Goal: Book appointment/travel/reservation

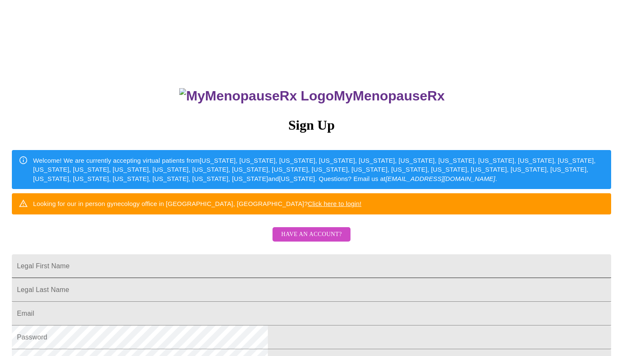
click at [222, 278] on input "Legal First Name" at bounding box center [311, 266] width 599 height 24
type input "miranda"
click at [222, 278] on input "Legal First Name" at bounding box center [311, 266] width 599 height 24
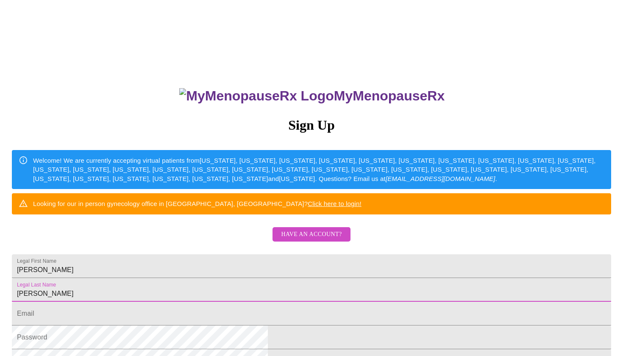
type input "paulk"
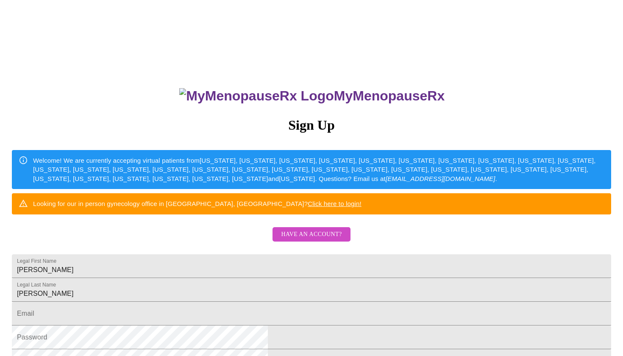
click at [531, 286] on div "MyMenopauseRx Sign Up Welcome! We are currently accepting virtual patients from…" at bounding box center [311, 216] width 616 height 427
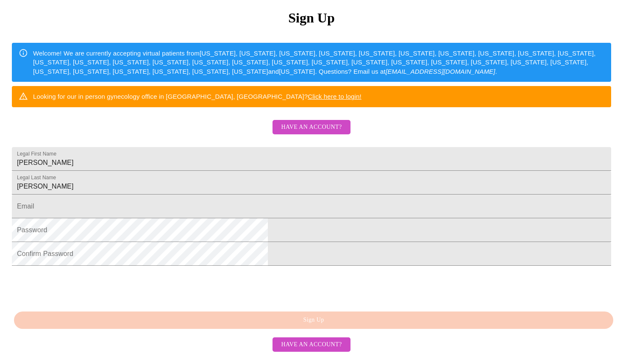
scroll to position [171, 0]
click at [226, 195] on input "Legal First Name" at bounding box center [311, 207] width 599 height 24
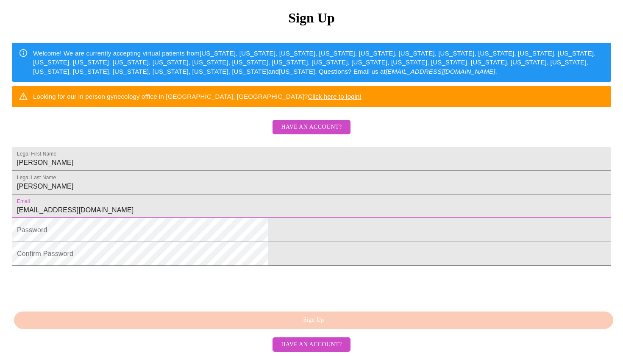
type input "mirandapaulk21@gmail.com"
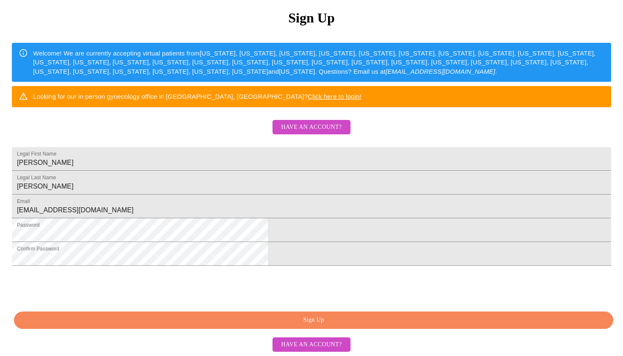
click at [329, 317] on span "Sign Up" at bounding box center [314, 320] width 580 height 11
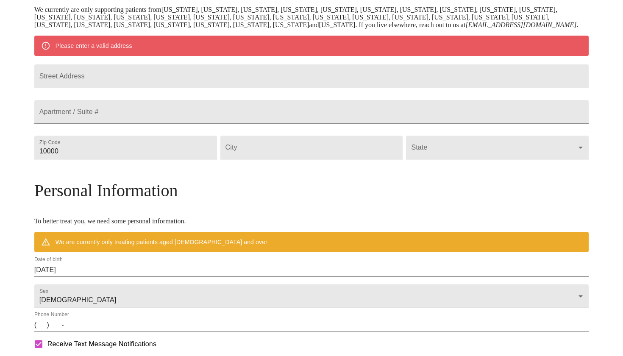
scroll to position [138, 0]
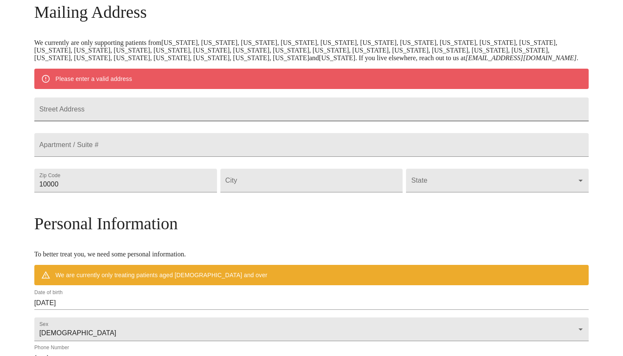
click at [165, 114] on input "Street Address" at bounding box center [311, 109] width 555 height 24
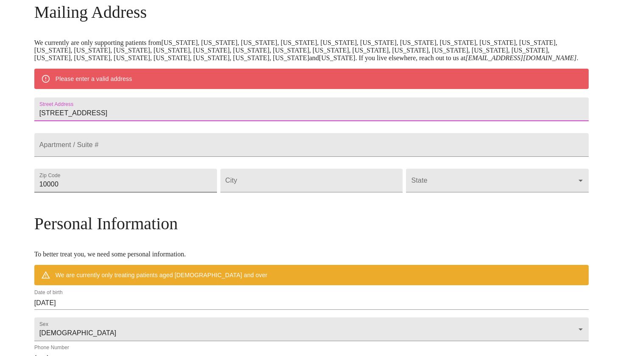
type input "[STREET_ADDRESS]"
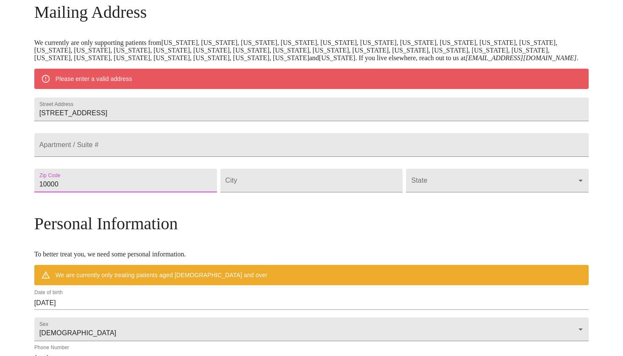
click at [151, 192] on input "10000" at bounding box center [125, 181] width 183 height 24
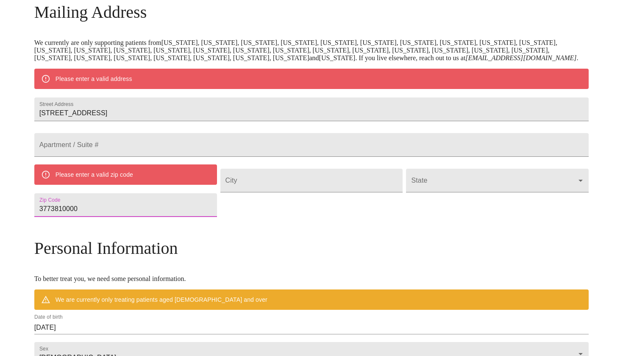
click at [172, 217] on input "3773810000" at bounding box center [125, 205] width 183 height 24
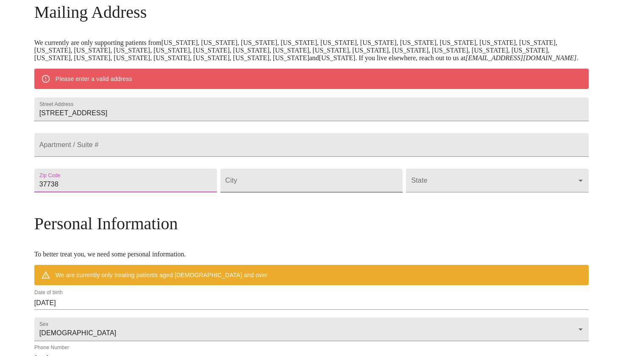
type input "37738"
click at [282, 192] on input "Street Address" at bounding box center [311, 181] width 183 height 24
type input "Gatlinburg"
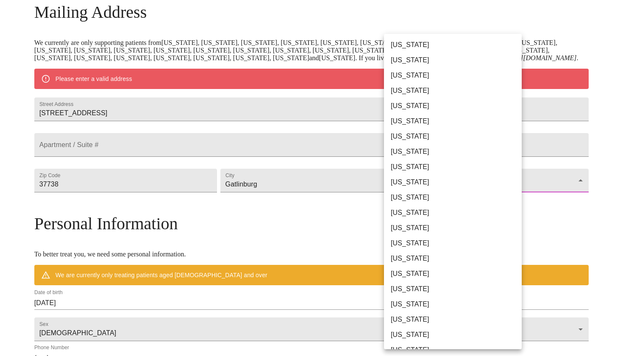
click at [442, 217] on body "MyMenopauseRx Welcome to MyMenopauseRx Since it's your first time here, you'll …" at bounding box center [311, 196] width 616 height 661
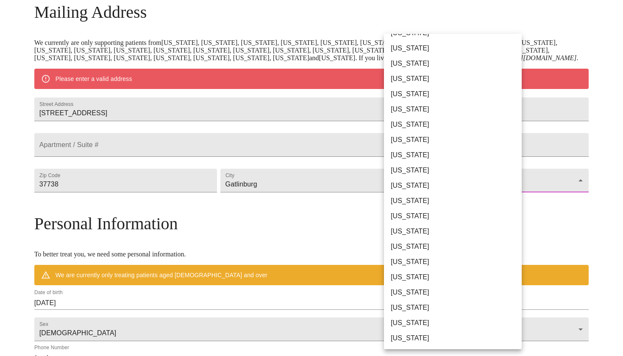
click at [442, 217] on li "[US_STATE]" at bounding box center [453, 216] width 138 height 15
type input "[US_STATE]"
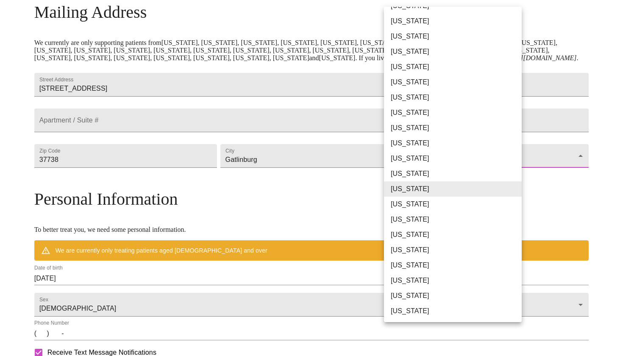
click at [159, 301] on div at bounding box center [311, 178] width 623 height 356
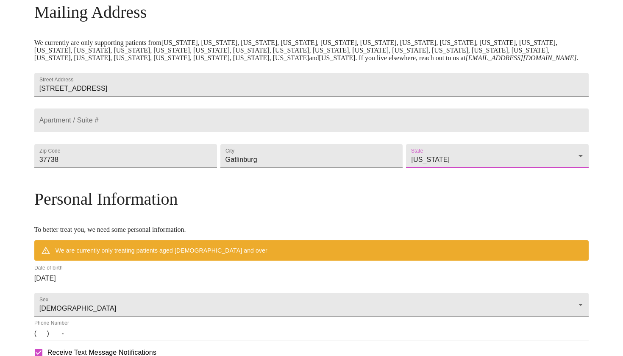
click at [151, 285] on input "[DATE]" at bounding box center [311, 279] width 555 height 14
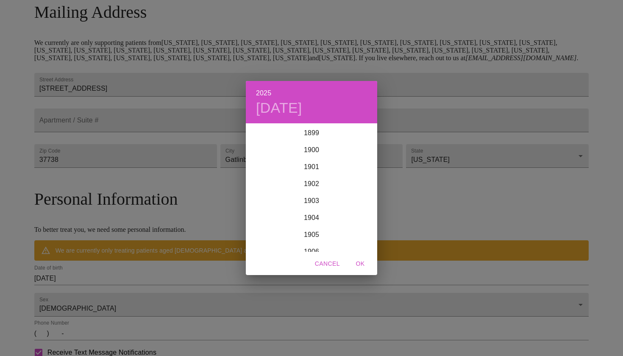
scroll to position [2085, 0]
click at [339, 139] on div "2022" at bounding box center [311, 133] width 131 height 17
click at [305, 169] on div "May" at bounding box center [311, 172] width 44 height 32
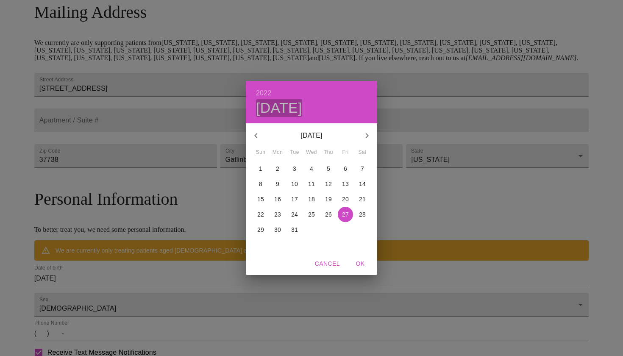
click at [302, 111] on h4 "Fri, May 27" at bounding box center [279, 108] width 46 height 18
click at [256, 135] on icon "button" at bounding box center [256, 136] width 10 height 10
click at [275, 93] on div "2022 Fri, May 27" at bounding box center [311, 102] width 131 height 42
click at [134, 305] on div "2022 Fri, May 27 March 2022 Sun Mon Tue Wed Thu Fri Sat 27 28 1 2 3 4 5 6 7 8 9…" at bounding box center [311, 178] width 623 height 356
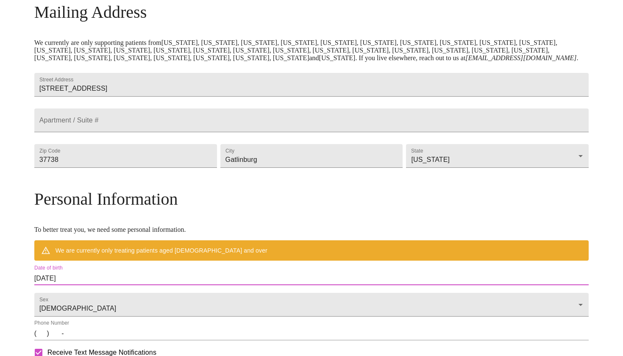
click at [143, 285] on input "[DATE]" at bounding box center [311, 279] width 555 height 14
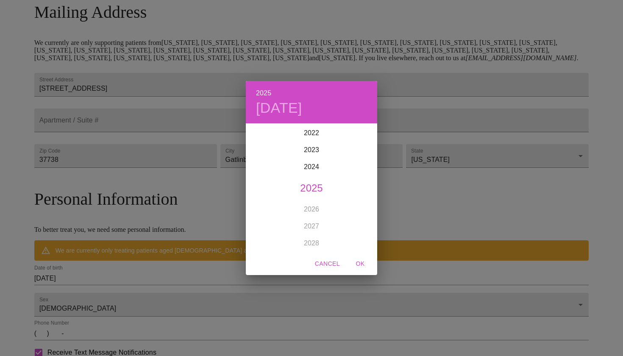
click at [143, 309] on div "2025 Wed, Aug 27 1899 1900 1901 1902 1903 1904 1905 1906 1907 1908 1909 1910 19…" at bounding box center [311, 178] width 623 height 356
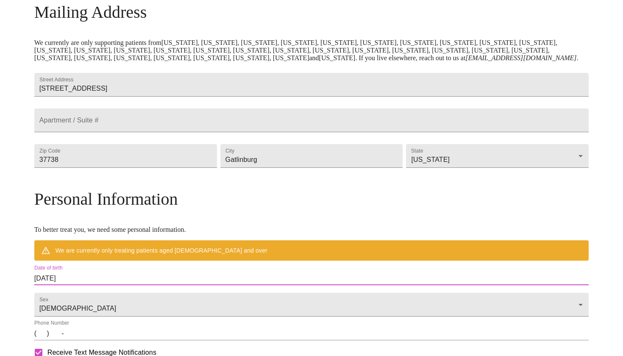
click at [143, 285] on input "[DATE]" at bounding box center [311, 279] width 555 height 14
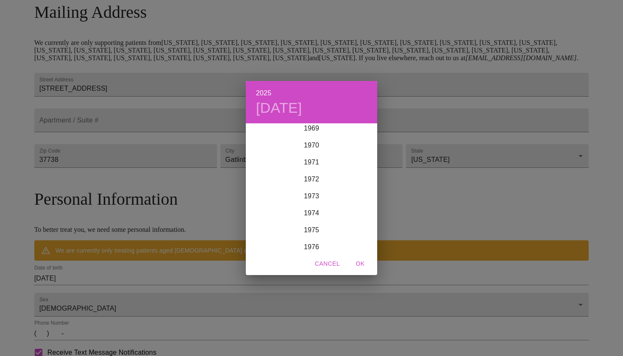
scroll to position [1142, 0]
drag, startPoint x: 322, startPoint y: 179, endPoint x: 314, endPoint y: 206, distance: 27.8
click at [314, 206] on div "1899 1900 1901 1902 1903 1904 1905 1906 1907 1908 1909 1910 1911 1912 1913 1914…" at bounding box center [311, 188] width 131 height 127
click at [341, 209] on div "1971" at bounding box center [311, 211] width 131 height 17
click at [316, 174] on div "May" at bounding box center [311, 172] width 44 height 32
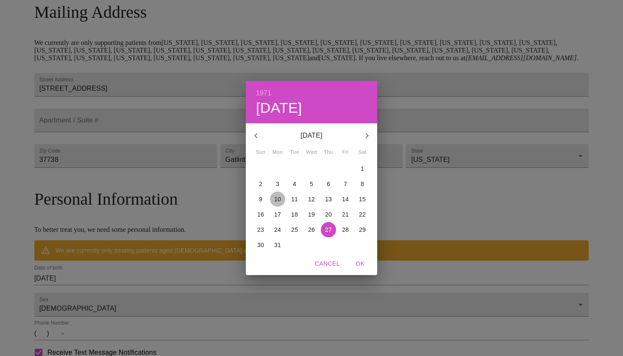
click at [277, 202] on p "10" at bounding box center [277, 199] width 7 height 8
click at [356, 264] on span "OK" at bounding box center [360, 264] width 20 height 11
type input "[DATE]"
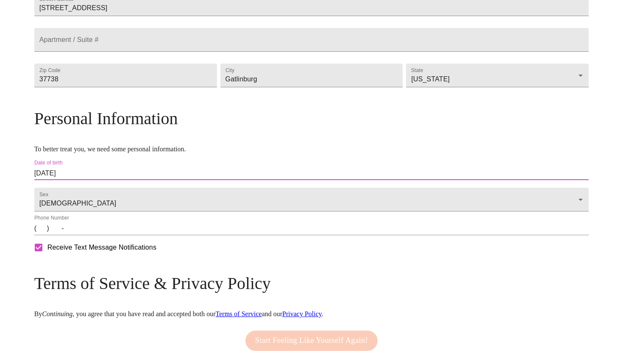
scroll to position [221, 0]
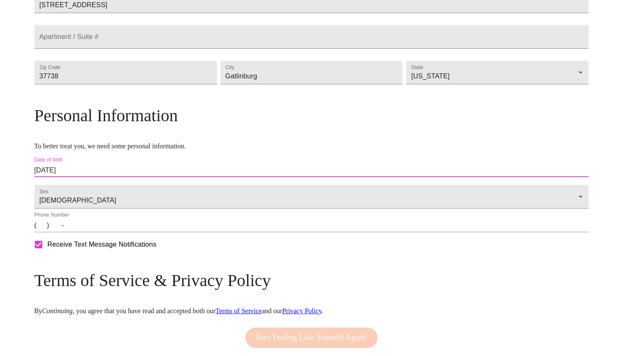
click at [106, 232] on input "(   )    -" at bounding box center [311, 226] width 555 height 14
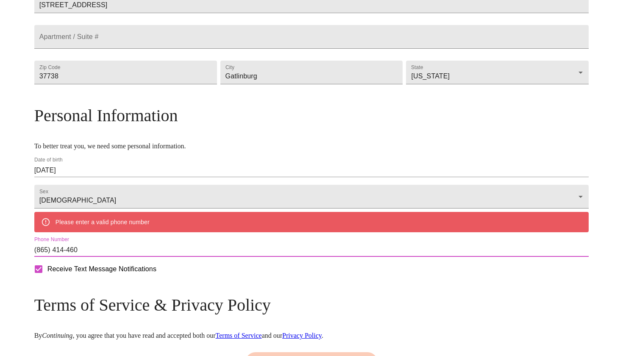
type input "[PHONE_NUMBER]"
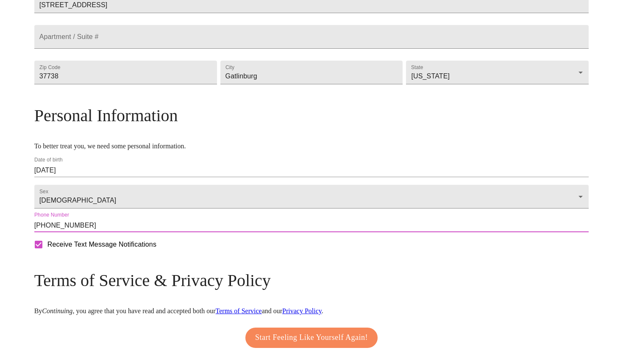
click at [589, 290] on div "MyMenopauseRx Welcome to MyMenopauseRx Since it's your first time here, you'll …" at bounding box center [311, 88] width 555 height 612
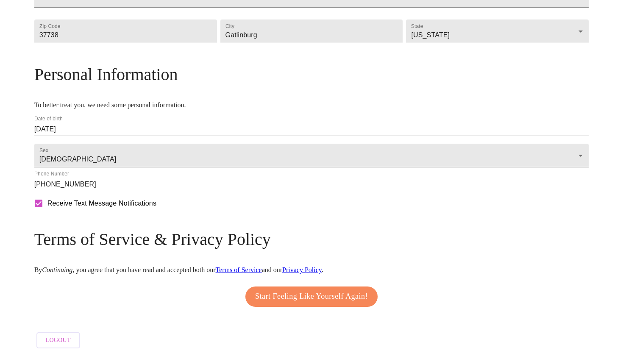
scroll to position [290, 0]
click at [337, 296] on span "Start Feeling Like Yourself Again!" at bounding box center [311, 297] width 113 height 14
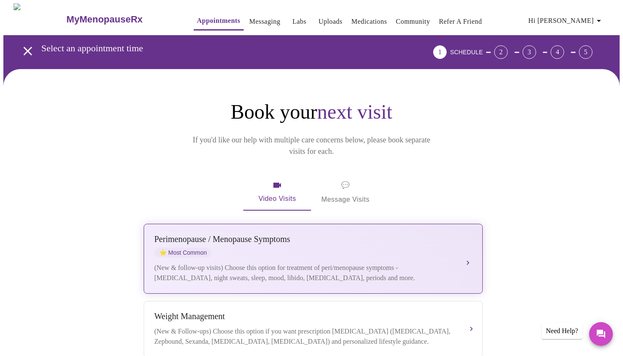
click at [341, 263] on div "(New & follow-up visits) Choose this option for treatment of peri/menopause sym…" at bounding box center [304, 273] width 301 height 20
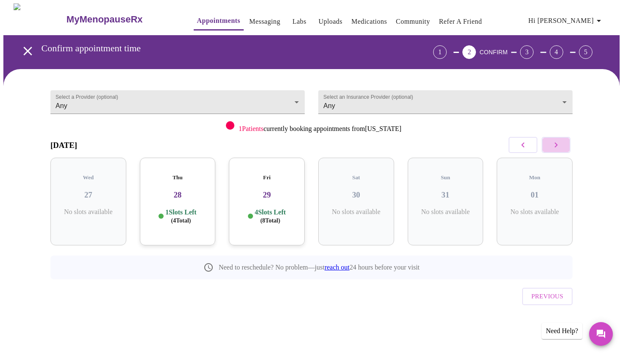
click at [559, 146] on icon "button" at bounding box center [556, 145] width 10 height 10
click at [375, 198] on div "Thu 04 3 Slots Left ( 15 Total)" at bounding box center [356, 202] width 76 height 88
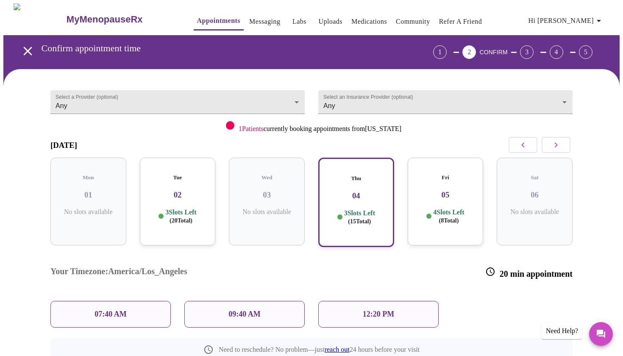
click at [439, 200] on div "Fri 05 4 Slots Left ( 8 Total)" at bounding box center [446, 202] width 76 height 88
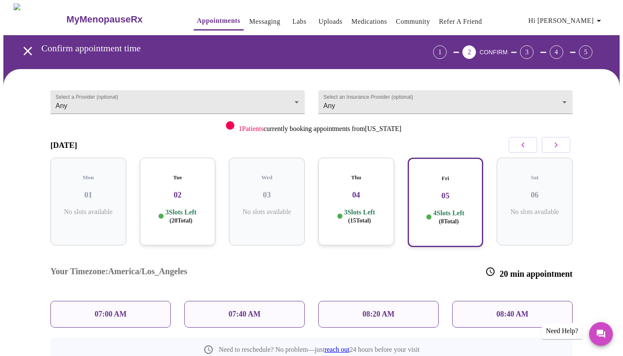
click at [597, 270] on div "Select a Provider (optional) Any Any Select an Insurance Provider (optional) An…" at bounding box center [311, 249] width 616 height 361
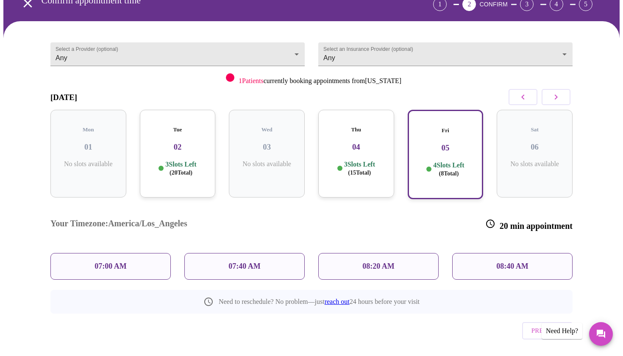
scroll to position [45, 0]
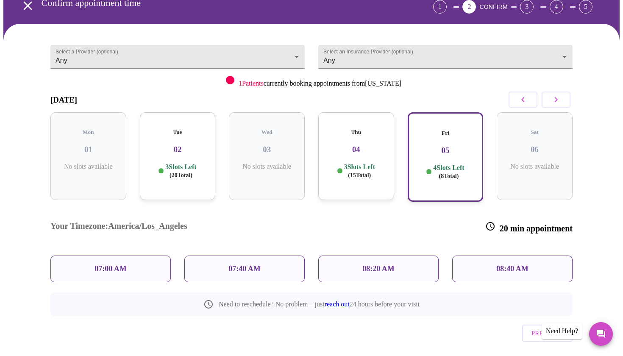
click at [377, 147] on div "Thu 04 3 Slots Left ( 15 Total)" at bounding box center [356, 156] width 76 height 88
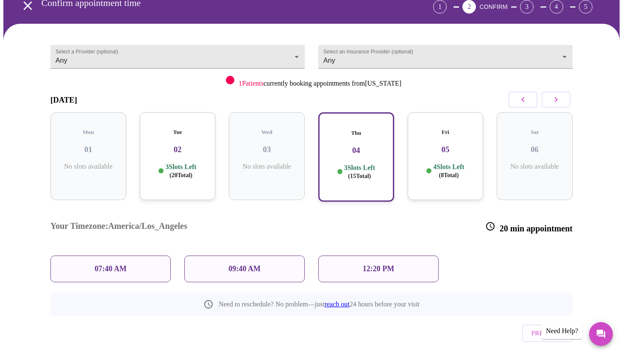
click at [181, 163] on p "3 Slots Left ( 20 Total)" at bounding box center [180, 171] width 31 height 17
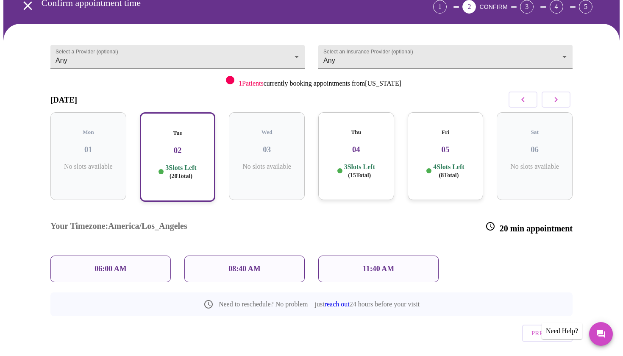
click at [361, 172] on span "( 15 Total)" at bounding box center [359, 175] width 23 height 6
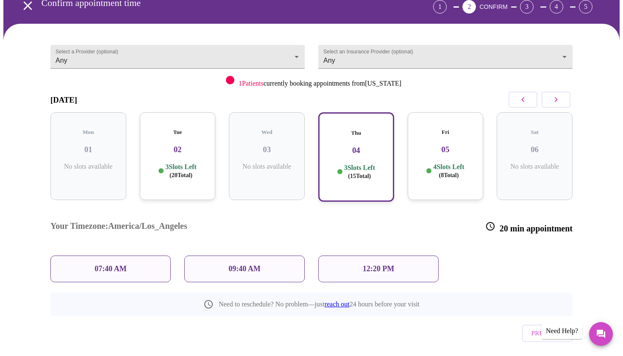
click at [560, 100] on icon "button" at bounding box center [556, 100] width 10 height 10
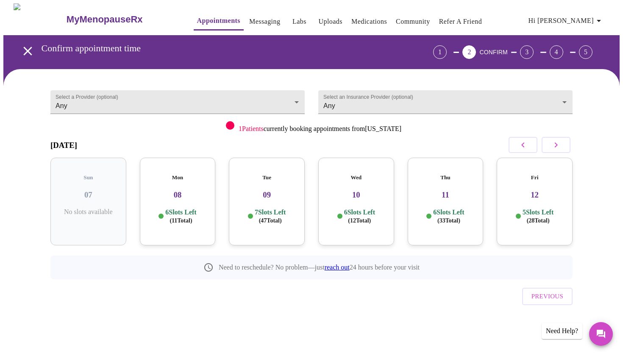
scroll to position [0, 0]
click at [367, 208] on p "6 Slots Left ( 12 Total)" at bounding box center [359, 216] width 31 height 17
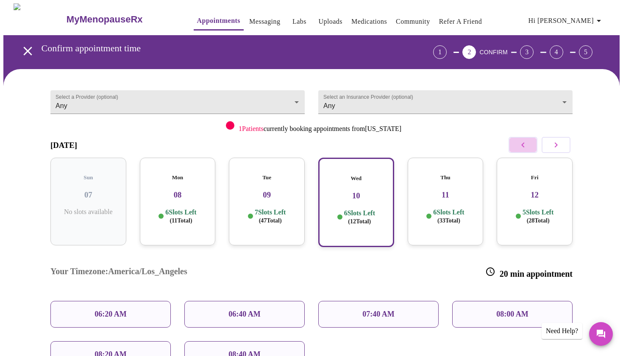
click at [519, 149] on icon "button" at bounding box center [523, 145] width 10 height 10
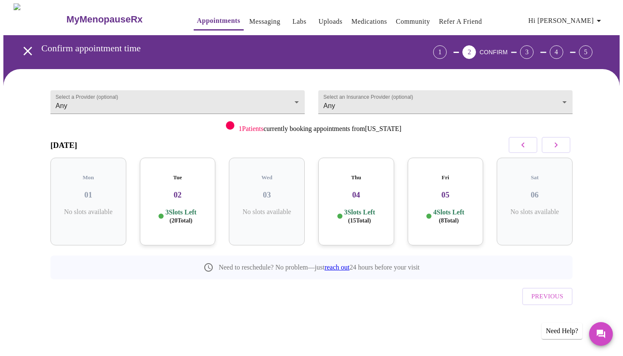
click at [426, 213] on div "4 Slots Left ( 8 Total)" at bounding box center [445, 216] width 62 height 17
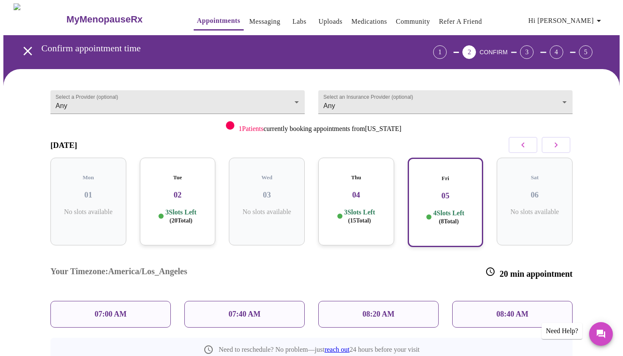
click at [373, 208] on p "3 Slots Left ( 15 Total)" at bounding box center [359, 216] width 31 height 17
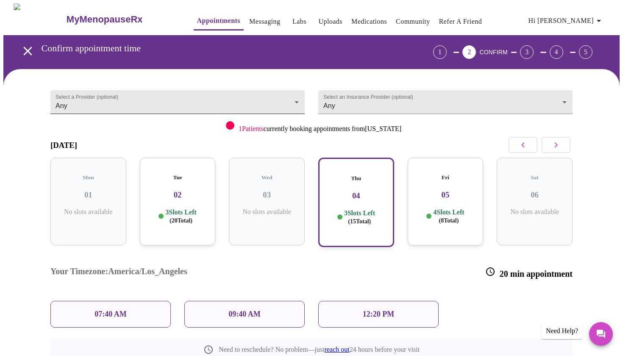
click at [228, 97] on body "MyMenopauseRx Appointments Messaging Labs Uploads Medications Community Refer a…" at bounding box center [311, 216] width 616 height 426
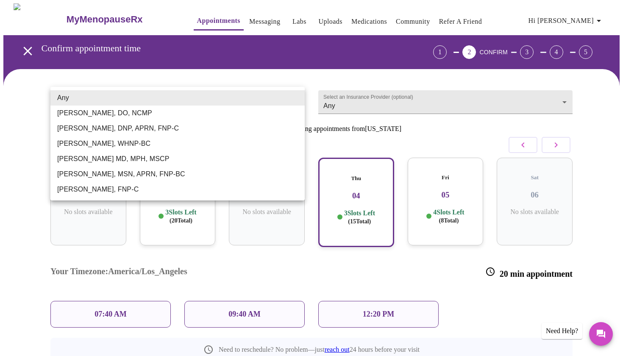
click at [276, 16] on div at bounding box center [311, 178] width 623 height 356
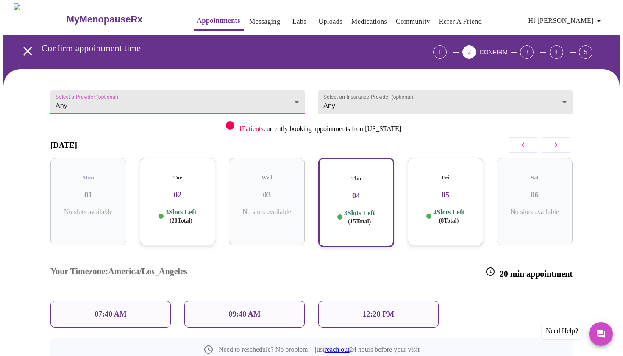
click at [292, 19] on link "Labs" at bounding box center [299, 22] width 14 height 12
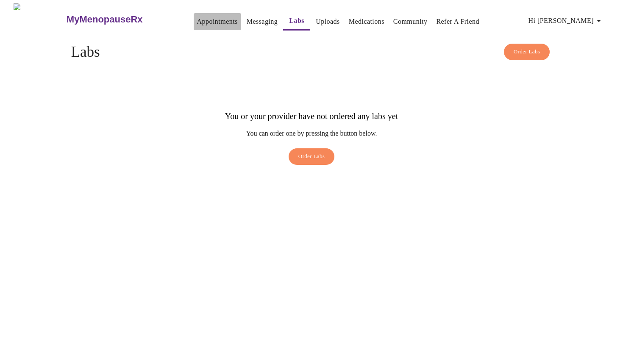
click at [197, 20] on link "Appointments" at bounding box center [217, 22] width 41 height 12
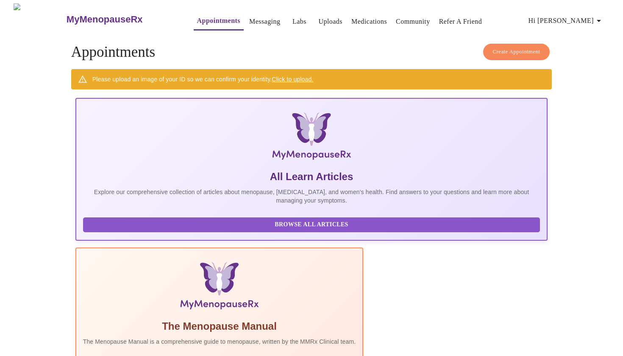
click at [318, 23] on link "Uploads" at bounding box center [330, 22] width 24 height 12
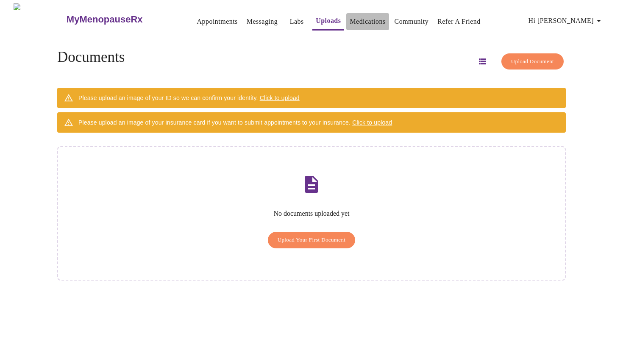
click at [373, 22] on link "Medications" at bounding box center [368, 22] width 36 height 12
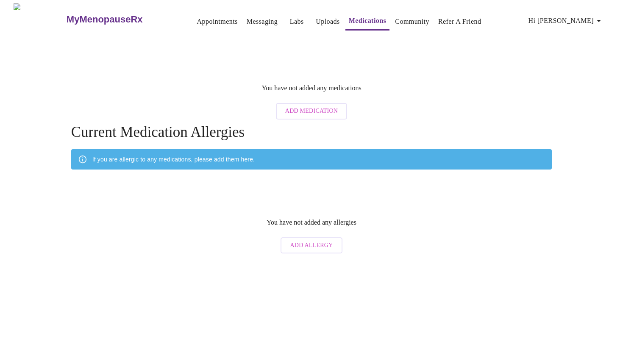
click at [401, 19] on link "Community" at bounding box center [412, 22] width 34 height 12
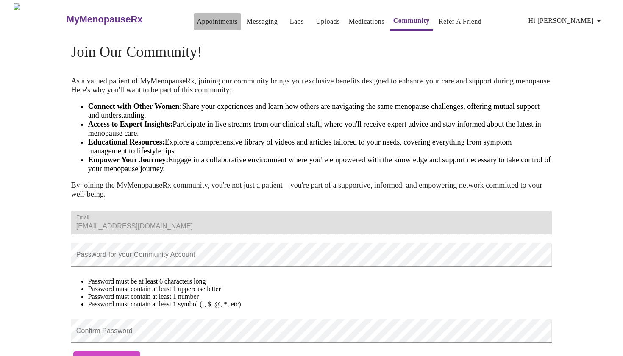
click at [208, 18] on link "Appointments" at bounding box center [217, 22] width 41 height 12
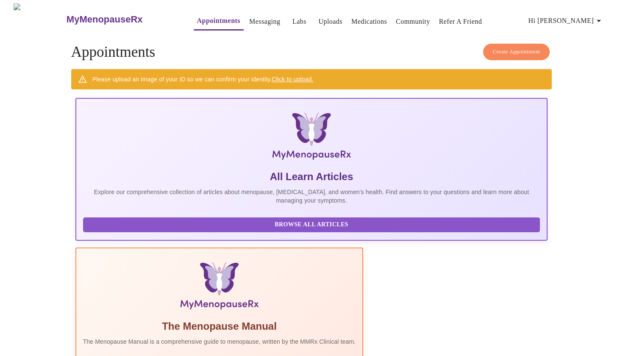
click at [81, 14] on h3 "MyMenopauseRx" at bounding box center [105, 19] width 76 height 11
click at [77, 14] on h3 "MyMenopauseRx" at bounding box center [105, 19] width 76 height 11
click at [28, 17] on img at bounding box center [40, 19] width 52 height 32
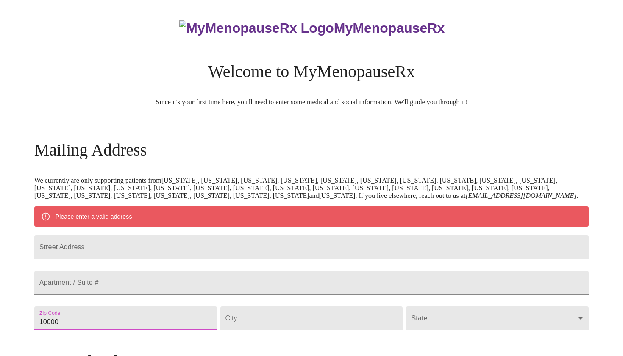
type input "9999"
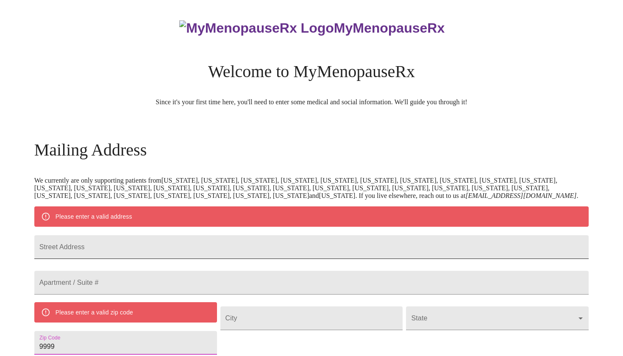
click at [201, 256] on input "Street Address" at bounding box center [311, 247] width 555 height 24
type input "[STREET_ADDRESS]"
click at [531, 287] on div "MyMenopauseRx Welcome to MyMenopauseRx Since it's your first time here, you'll …" at bounding box center [311, 345] width 555 height 685
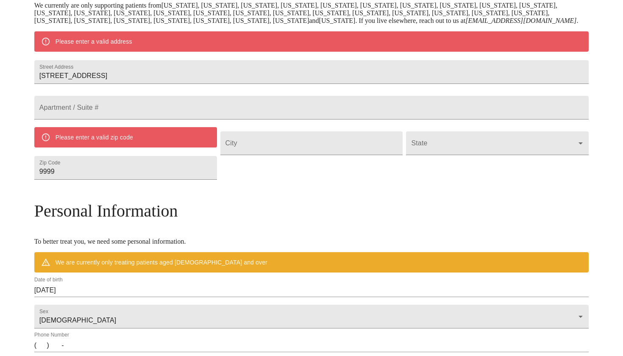
scroll to position [180, 0]
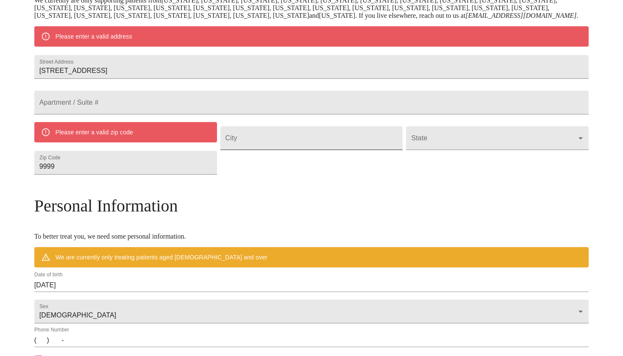
click at [305, 150] on input "Street Address" at bounding box center [311, 138] width 183 height 24
type input "Gatlinburg"
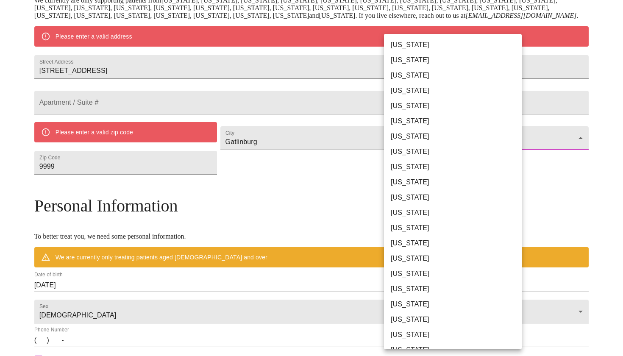
click at [433, 174] on body "MyMenopauseRx Welcome to MyMenopauseRx Since it's your first time here, you'll …" at bounding box center [311, 165] width 616 height 685
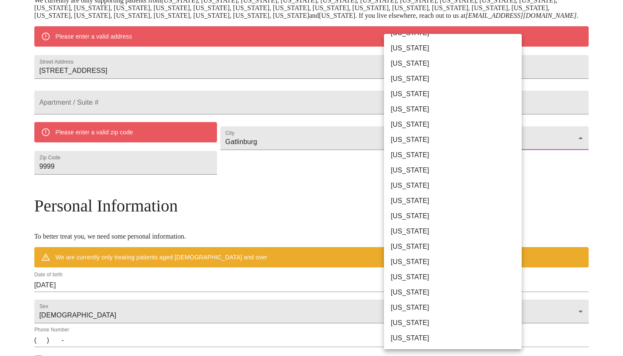
click at [442, 214] on li "[US_STATE]" at bounding box center [453, 216] width 138 height 15
type input "[US_STATE]"
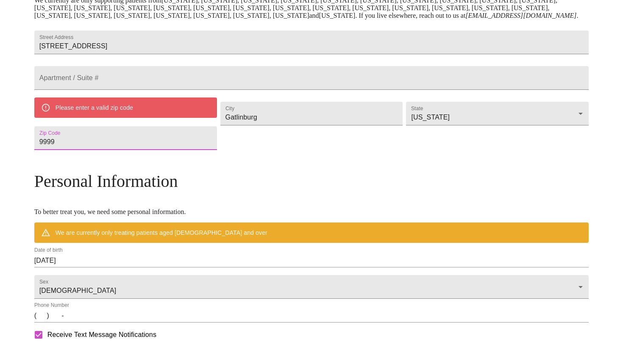
drag, startPoint x: 159, startPoint y: 178, endPoint x: 76, endPoint y: 156, distance: 84.9
click at [76, 156] on div "MyMenopauseRx Welcome to MyMenopauseRx Since it's your first time here, you'll …" at bounding box center [311, 153] width 555 height 661
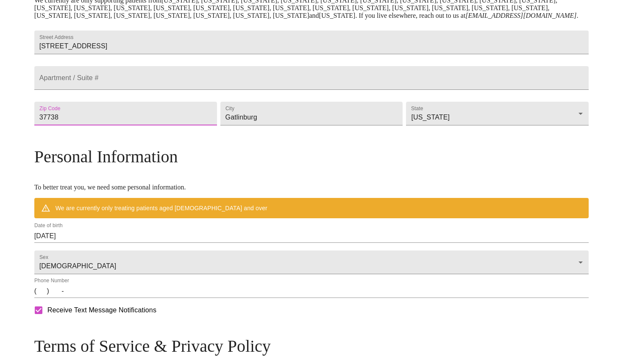
type input "37738"
click at [322, 208] on div "Personal Information To better treat you, we need some personal information. We…" at bounding box center [311, 183] width 555 height 72
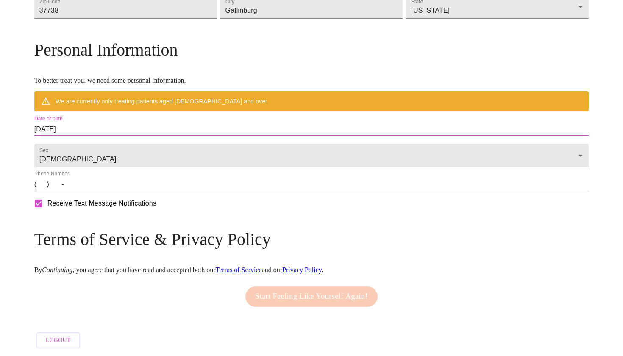
click at [163, 122] on input "[DATE]" at bounding box center [311, 129] width 555 height 14
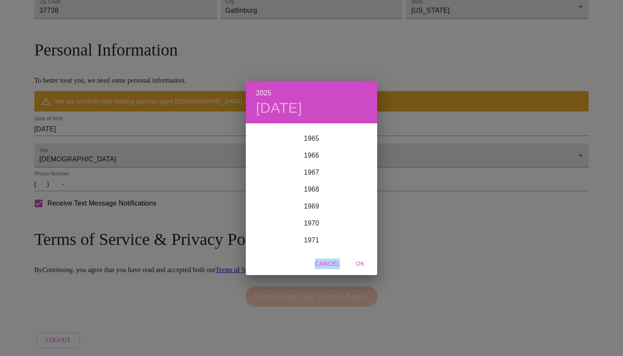
scroll to position [1115, 0]
drag, startPoint x: 337, startPoint y: 142, endPoint x: 320, endPoint y: 238, distance: 96.9
click at [320, 238] on div "1899 1900 1901 1902 1903 1904 1905 1906 1907 1908 1909 1910 1911 1912 1913 1914…" at bounding box center [311, 188] width 131 height 127
click at [320, 238] on div "1971" at bounding box center [311, 238] width 131 height 17
click at [312, 174] on div "May" at bounding box center [311, 172] width 44 height 32
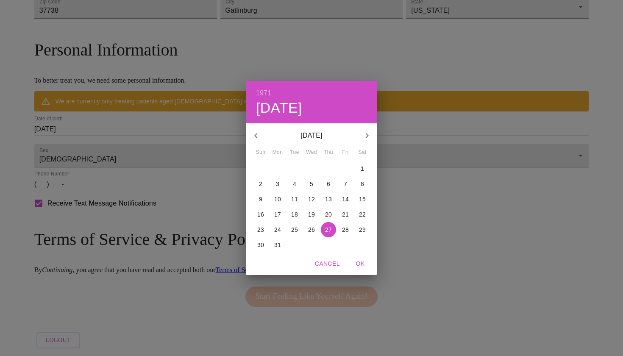
click at [277, 197] on p "10" at bounding box center [277, 199] width 7 height 8
click at [360, 264] on span "OK" at bounding box center [360, 264] width 20 height 11
type input "[DATE]"
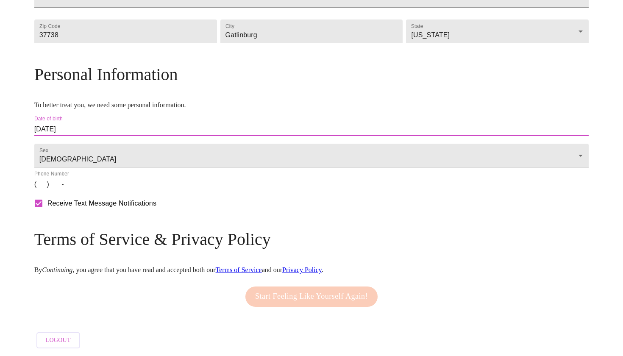
scroll to position [296, 0]
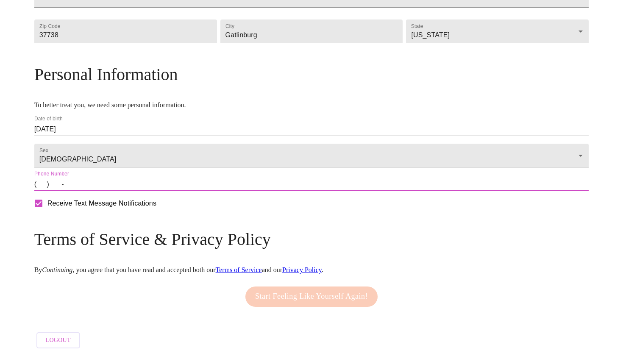
click at [107, 183] on input "(   )    -" at bounding box center [311, 185] width 555 height 14
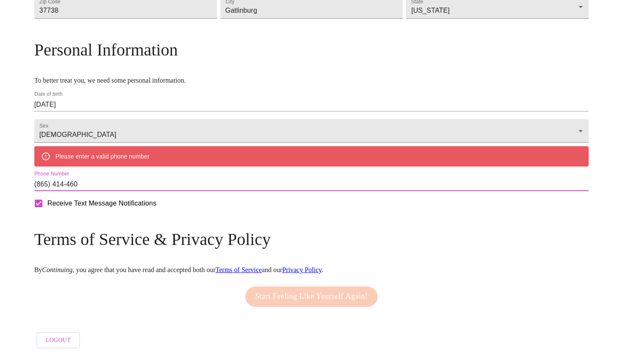
type input "[PHONE_NUMBER]"
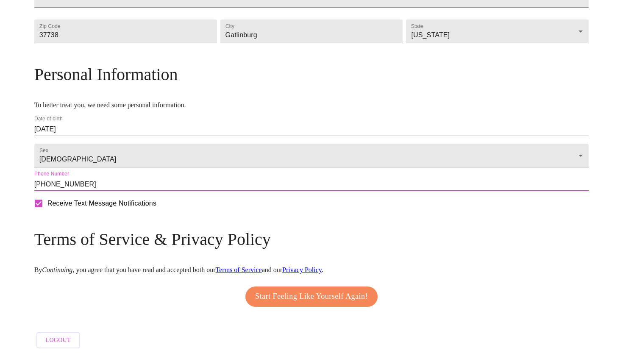
click at [338, 290] on span "Start Feeling Like Yourself Again!" at bounding box center [311, 297] width 113 height 14
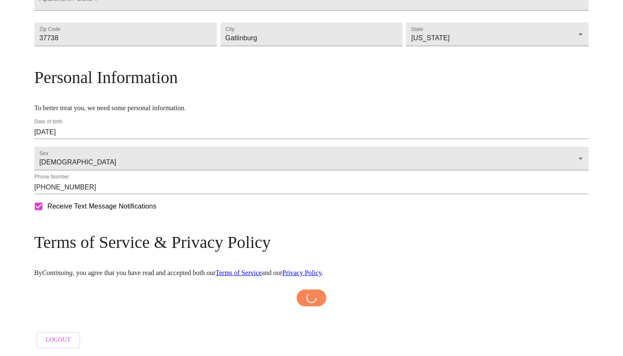
scroll to position [293, 0]
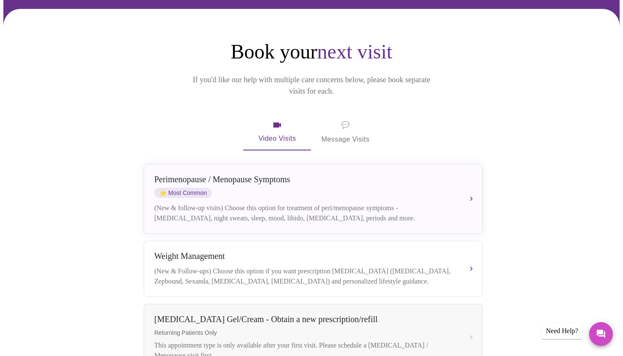
scroll to position [62, 0]
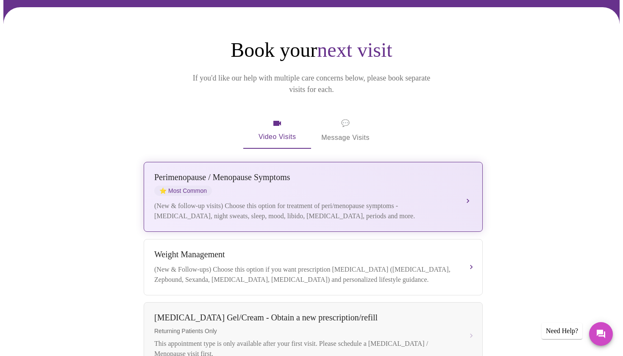
click at [462, 183] on div "[MEDICAL_DATA] / Menopause Symptoms ⭐ Most Common (New & follow-up visits) Choo…" at bounding box center [313, 196] width 318 height 49
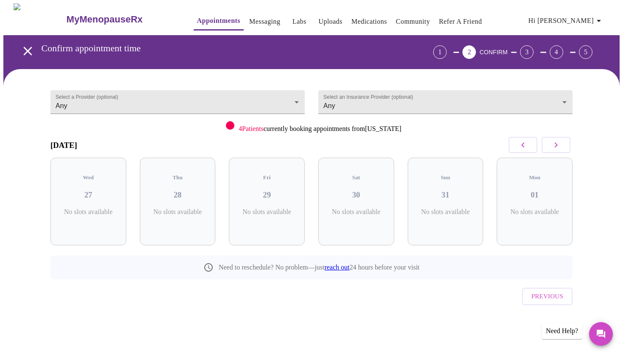
scroll to position [0, 0]
click at [79, 102] on body "MyMenopauseRx Appointments Messaging Labs Uploads Medications Community Refer a…" at bounding box center [311, 175] width 616 height 344
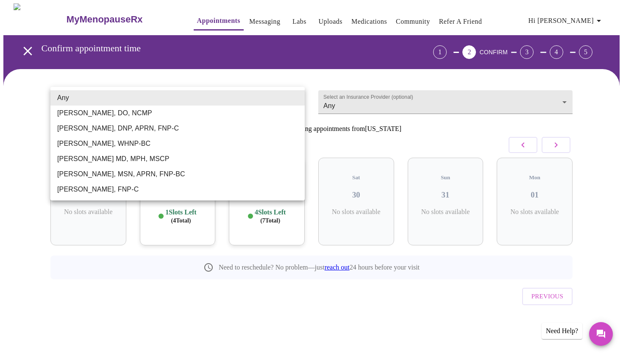
click at [132, 111] on li "[PERSON_NAME], DO, NCMP" at bounding box center [177, 113] width 254 height 15
type input "[PERSON_NAME], DO, NCMP"
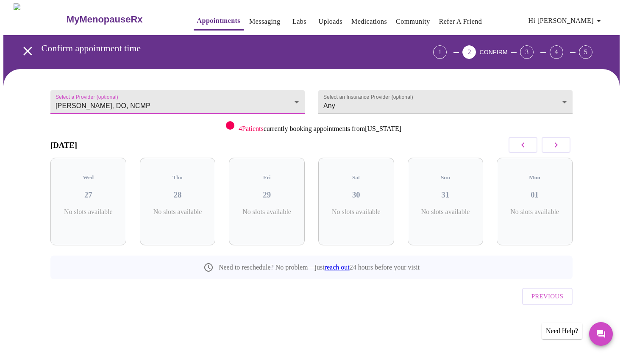
click at [561, 143] on icon "button" at bounding box center [556, 145] width 10 height 10
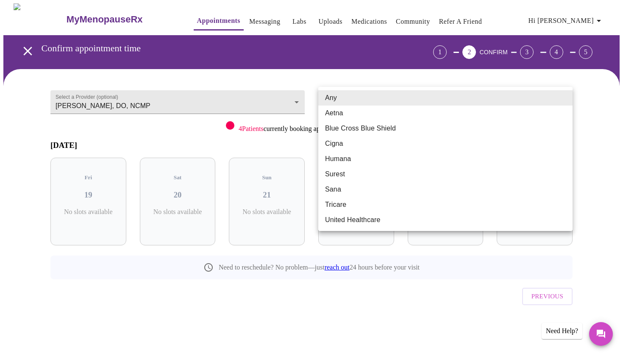
click at [468, 104] on body "MyMenopauseRx Appointments Messaging Labs Uploads Medications Community Refer a…" at bounding box center [311, 175] width 616 height 344
click at [407, 124] on li "Blue Cross Blue Shield" at bounding box center [445, 128] width 254 height 15
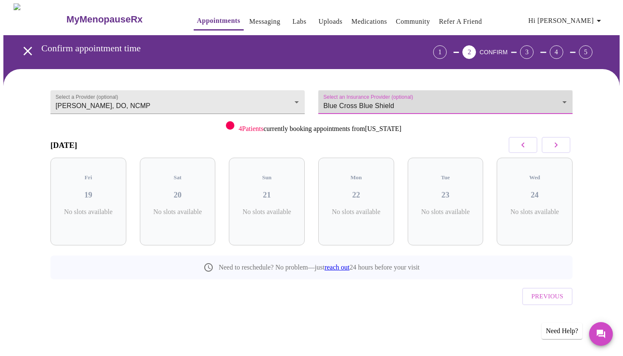
type input "Blue Cross Blue Shield"
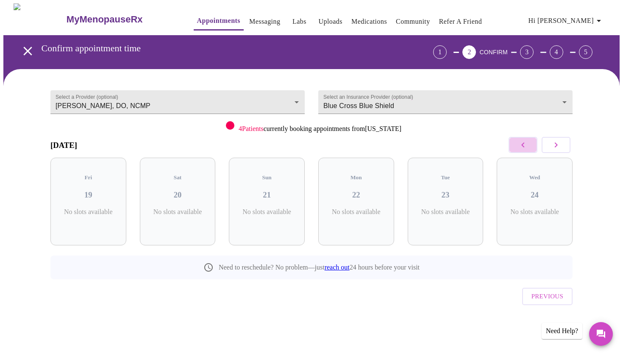
click at [520, 146] on icon "button" at bounding box center [523, 145] width 10 height 10
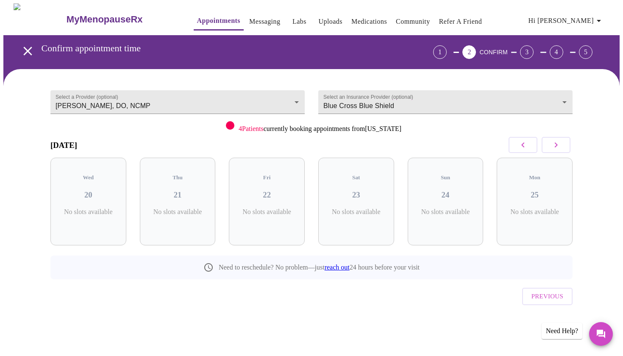
click at [567, 141] on button "button" at bounding box center [556, 145] width 29 height 16
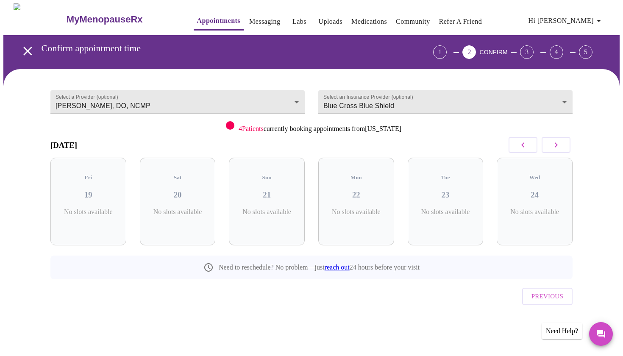
click at [567, 141] on button "button" at bounding box center [556, 145] width 29 height 16
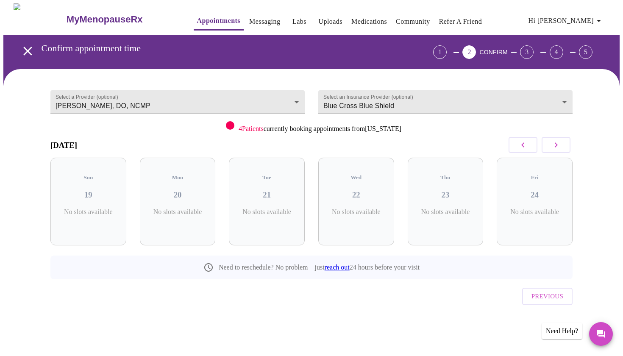
click at [567, 141] on button "button" at bounding box center [556, 145] width 29 height 16
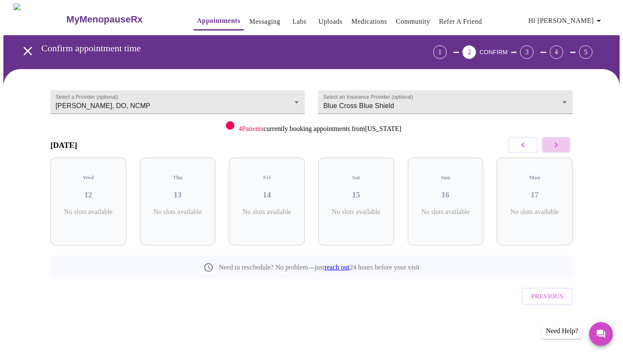
click at [567, 141] on button "button" at bounding box center [556, 145] width 29 height 16
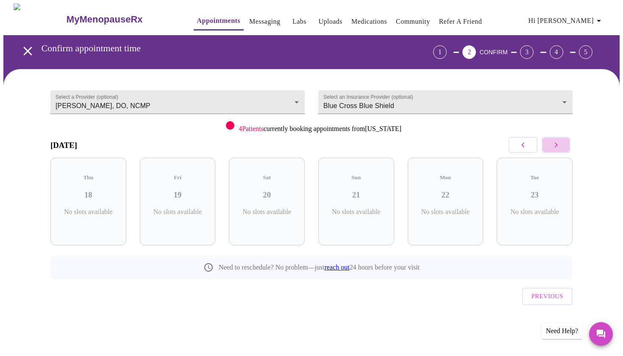
click at [567, 141] on button "button" at bounding box center [556, 145] width 29 height 16
click at [204, 92] on body "MyMenopauseRx Appointments Messaging Labs Uploads Medications Community Refer a…" at bounding box center [311, 175] width 616 height 344
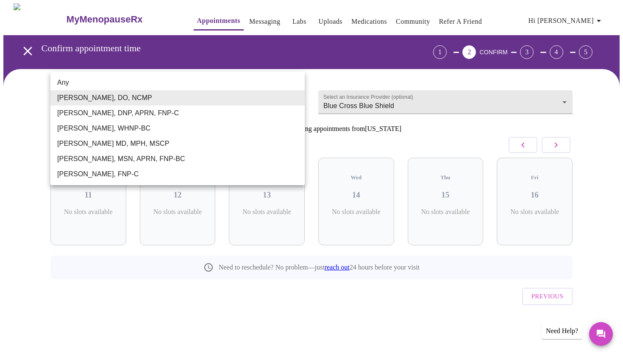
click at [148, 114] on li "[PERSON_NAME], DNP, APRN, FNP-C" at bounding box center [177, 113] width 254 height 15
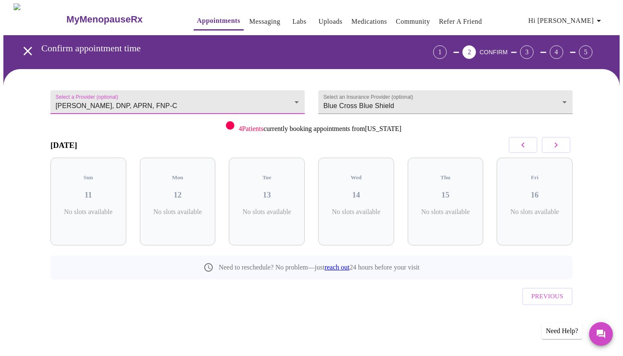
click at [522, 149] on icon "button" at bounding box center [523, 145] width 10 height 10
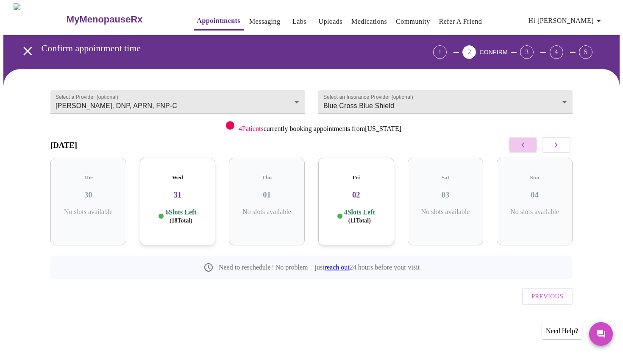
click at [522, 149] on icon "button" at bounding box center [523, 145] width 10 height 10
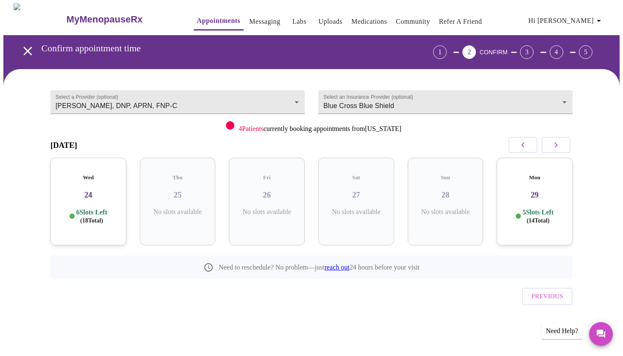
click at [561, 143] on icon "button" at bounding box center [556, 145] width 10 height 10
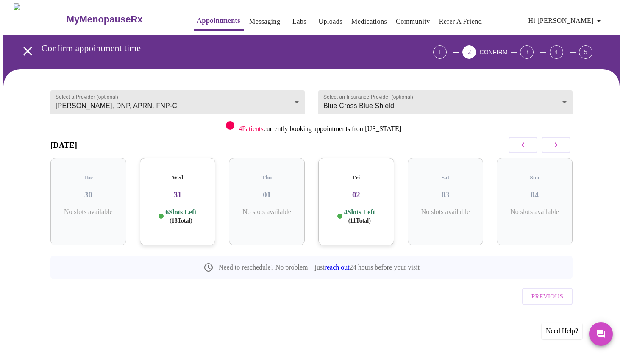
click at [524, 146] on icon "button" at bounding box center [523, 145] width 10 height 10
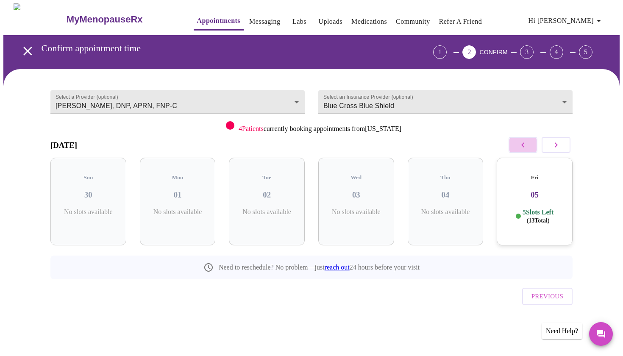
click at [524, 146] on icon "button" at bounding box center [523, 145] width 10 height 10
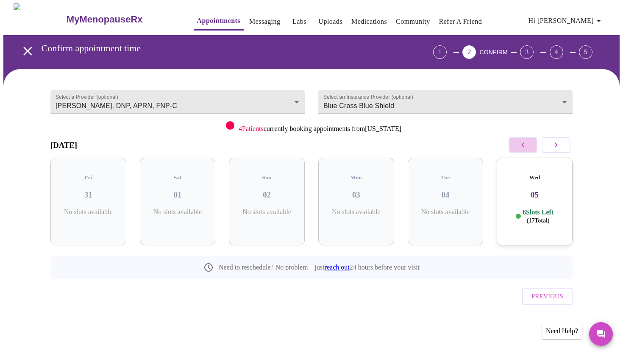
click at [524, 146] on icon "button" at bounding box center [523, 145] width 10 height 10
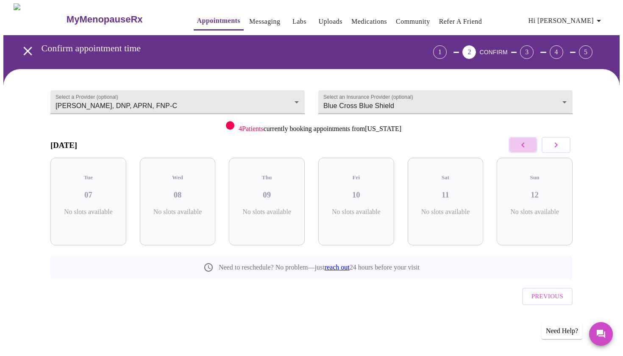
click at [524, 146] on icon "button" at bounding box center [523, 145] width 10 height 10
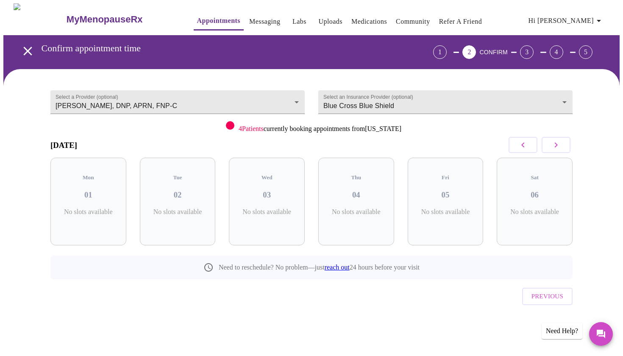
click at [524, 146] on icon "button" at bounding box center [523, 145] width 10 height 10
click at [557, 148] on icon "button" at bounding box center [556, 145] width 10 height 10
click at [270, 97] on body "MyMenopauseRx Appointments Messaging Labs Uploads Medications Community Refer a…" at bounding box center [311, 175] width 616 height 344
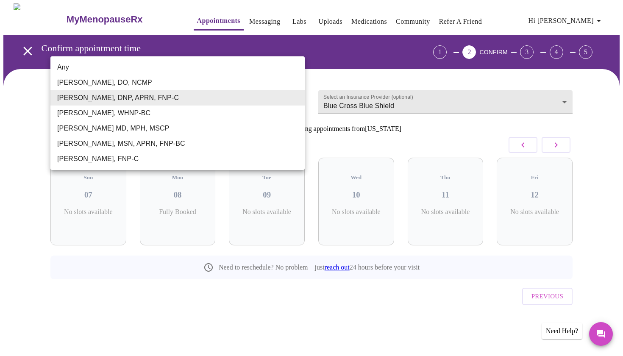
click at [258, 111] on li "[PERSON_NAME], WHNP-BC" at bounding box center [177, 113] width 254 height 15
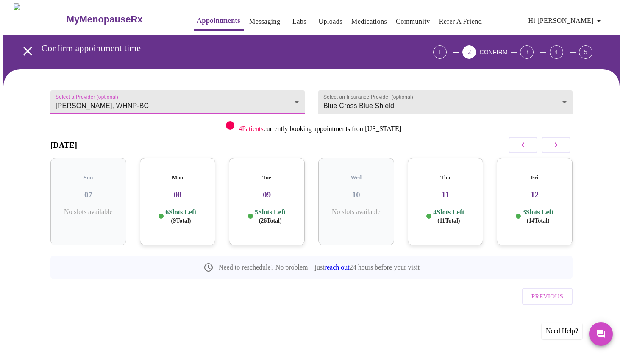
click at [519, 145] on icon "button" at bounding box center [523, 145] width 10 height 10
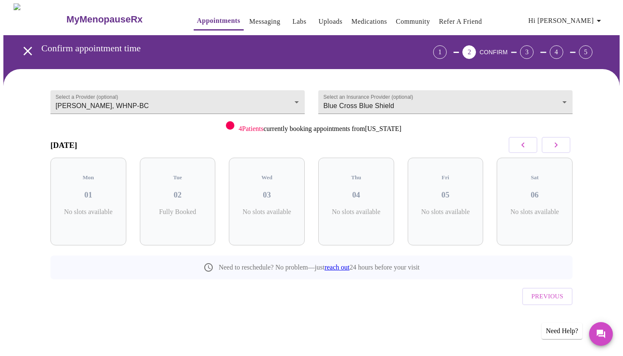
click at [519, 145] on icon "button" at bounding box center [523, 145] width 10 height 10
drag, startPoint x: 562, startPoint y: 144, endPoint x: 309, endPoint y: 62, distance: 265.8
click at [560, 143] on button "button" at bounding box center [556, 145] width 29 height 16
click at [255, 95] on body "MyMenopauseRx Appointments Messaging Labs Uploads Medications Community Refer a…" at bounding box center [311, 175] width 616 height 344
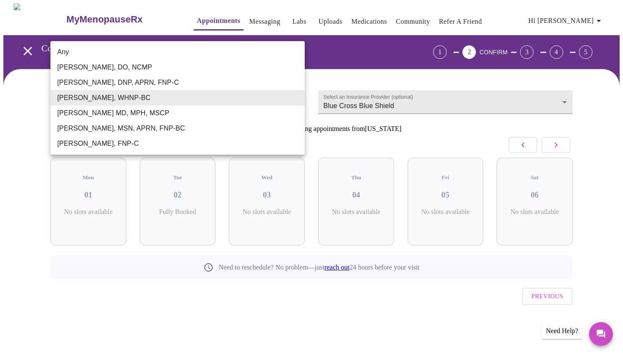
click at [227, 122] on li "[PERSON_NAME], MSN, APRN, FNP-BC" at bounding box center [177, 128] width 254 height 15
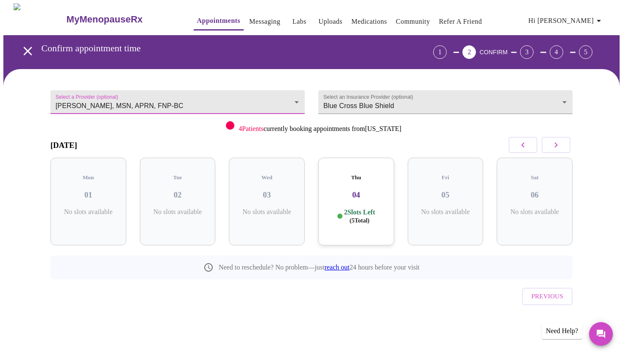
click at [363, 217] on span "( 5 Total)" at bounding box center [360, 220] width 20 height 6
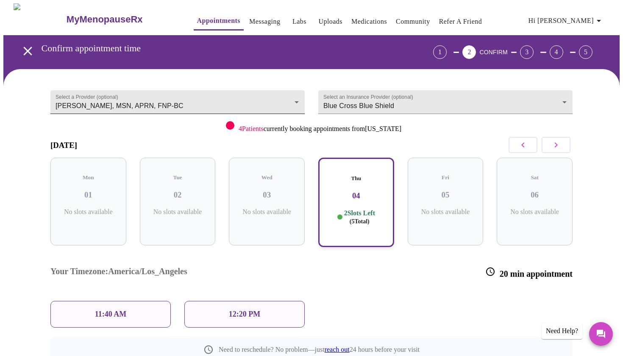
click at [220, 96] on body "MyMenopauseRx Appointments Messaging Labs Uploads Medications Community Refer a…" at bounding box center [311, 216] width 616 height 426
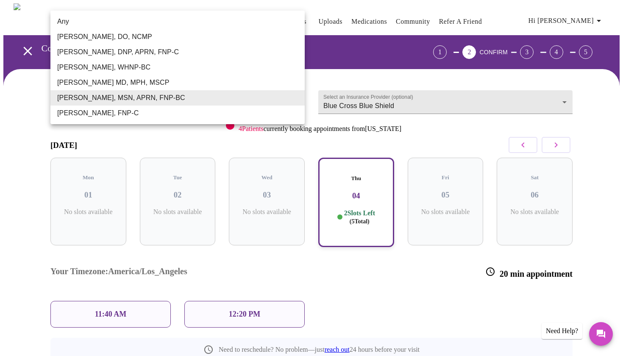
click at [217, 113] on li "[PERSON_NAME], FNP-C" at bounding box center [177, 113] width 254 height 15
type input "[PERSON_NAME], FNP-C"
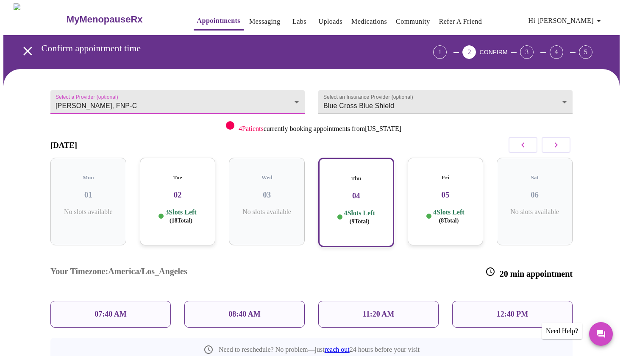
click at [444, 194] on div "Fri 05 4 Slots Left ( 8 Total)" at bounding box center [446, 202] width 76 height 88
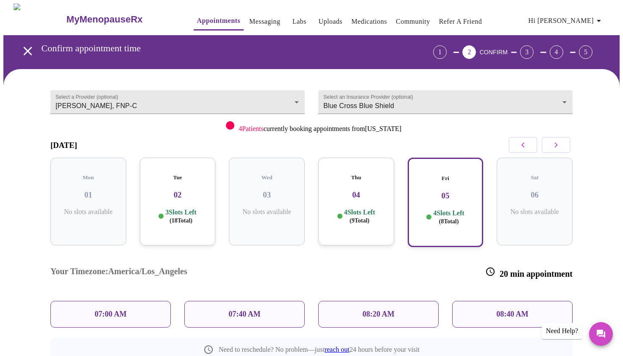
click at [355, 190] on h3 "04" at bounding box center [356, 194] width 62 height 9
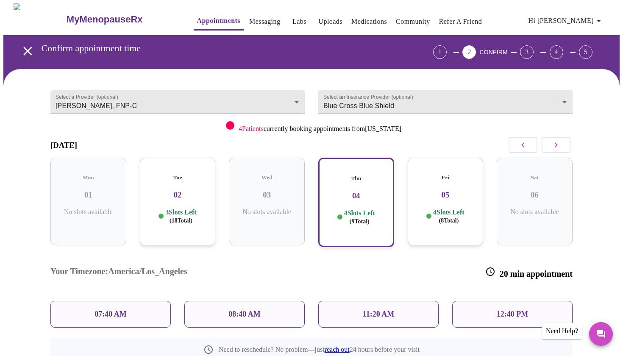
click at [464, 211] on p "4 Slots Left ( 8 Total)" at bounding box center [448, 216] width 31 height 17
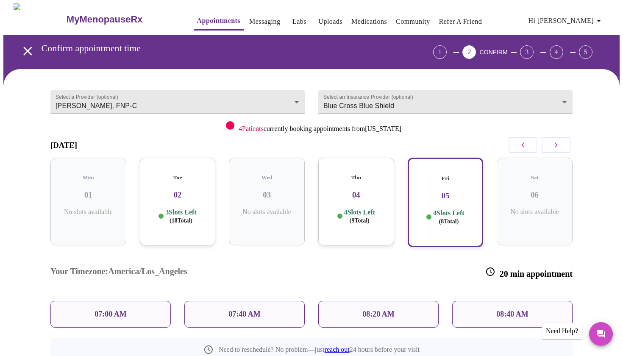
click at [375, 208] on p "4 Slots Left ( 9 Total)" at bounding box center [359, 216] width 31 height 17
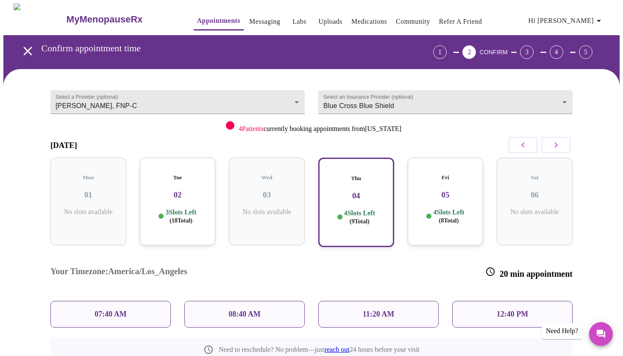
click at [497, 310] on p "12:40 PM" at bounding box center [512, 314] width 31 height 9
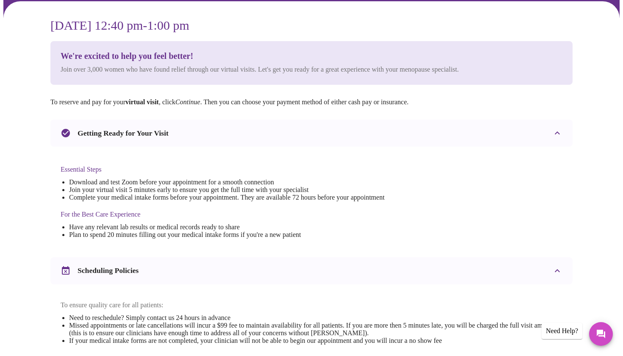
scroll to position [35, 0]
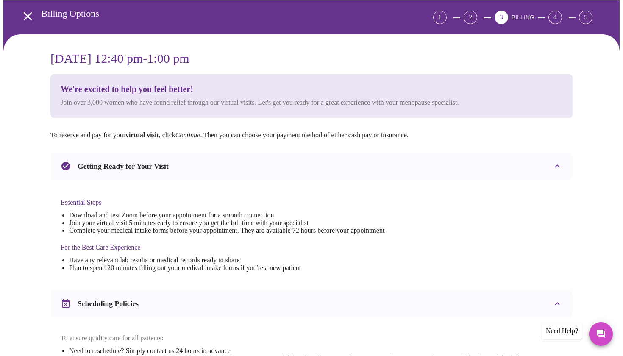
click at [24, 16] on icon "open drawer" at bounding box center [27, 16] width 15 height 15
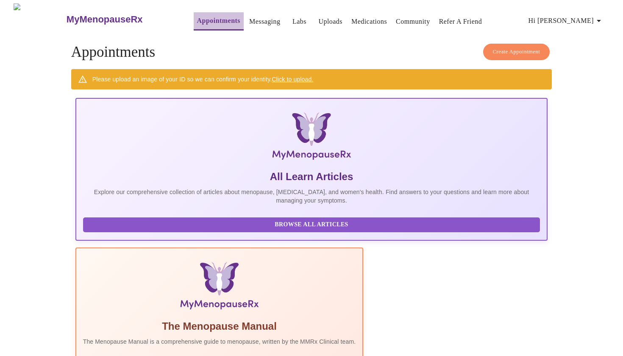
click at [199, 21] on link "Appointments" at bounding box center [218, 21] width 43 height 12
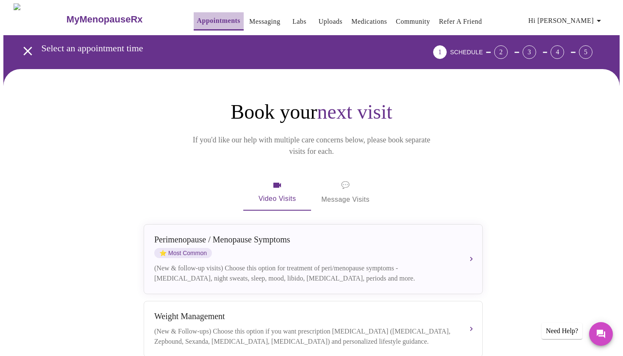
click at [208, 17] on link "Appointments" at bounding box center [218, 21] width 43 height 12
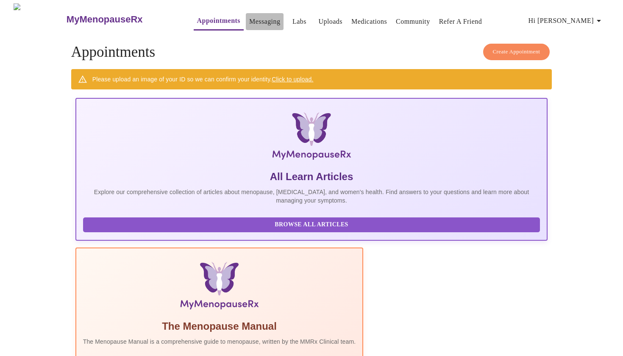
click at [249, 19] on link "Messaging" at bounding box center [264, 22] width 31 height 12
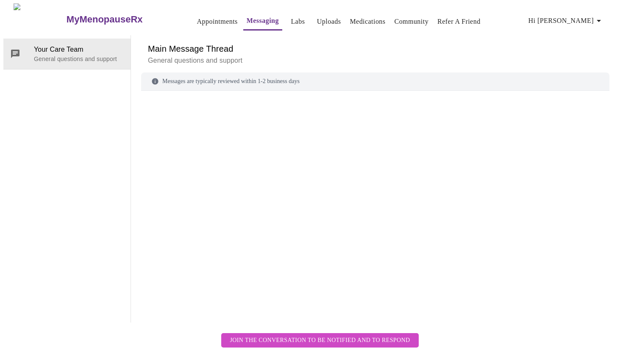
scroll to position [32, 0]
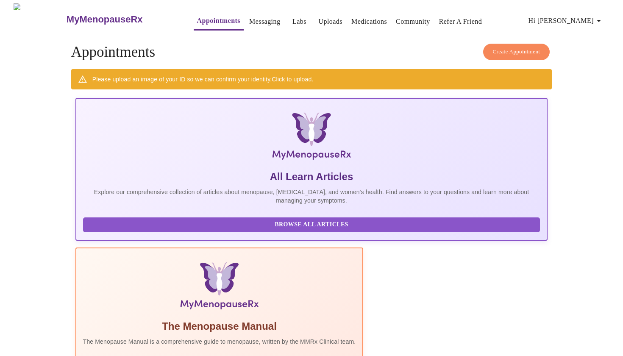
click at [516, 44] on button "Create Appointment" at bounding box center [516, 52] width 67 height 17
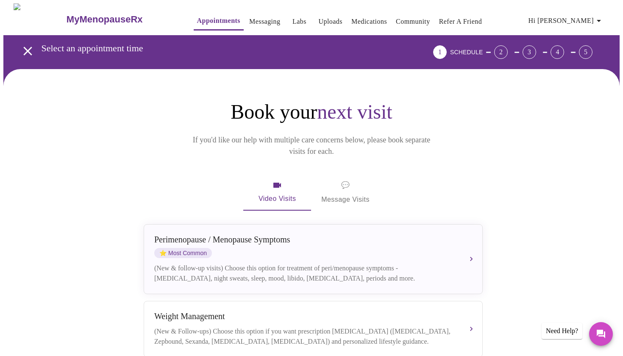
click at [88, 14] on h3 "MyMenopauseRx" at bounding box center [105, 19] width 76 height 11
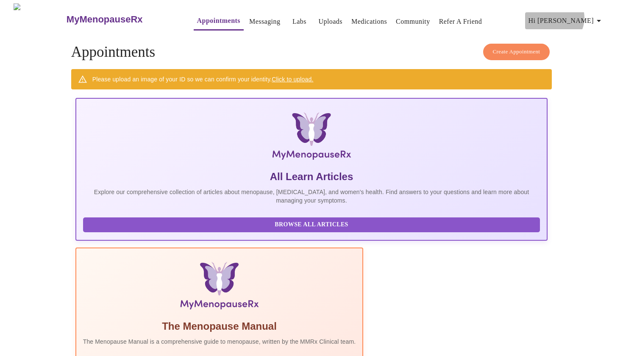
click at [587, 15] on span "Hi [PERSON_NAME]" at bounding box center [565, 21] width 75 height 12
click at [256, 17] on div at bounding box center [311, 178] width 623 height 356
click at [69, 16] on h3 "MyMenopauseRx" at bounding box center [105, 19] width 76 height 11
click at [33, 24] on img at bounding box center [40, 19] width 52 height 32
